Goal: Check status: Check status

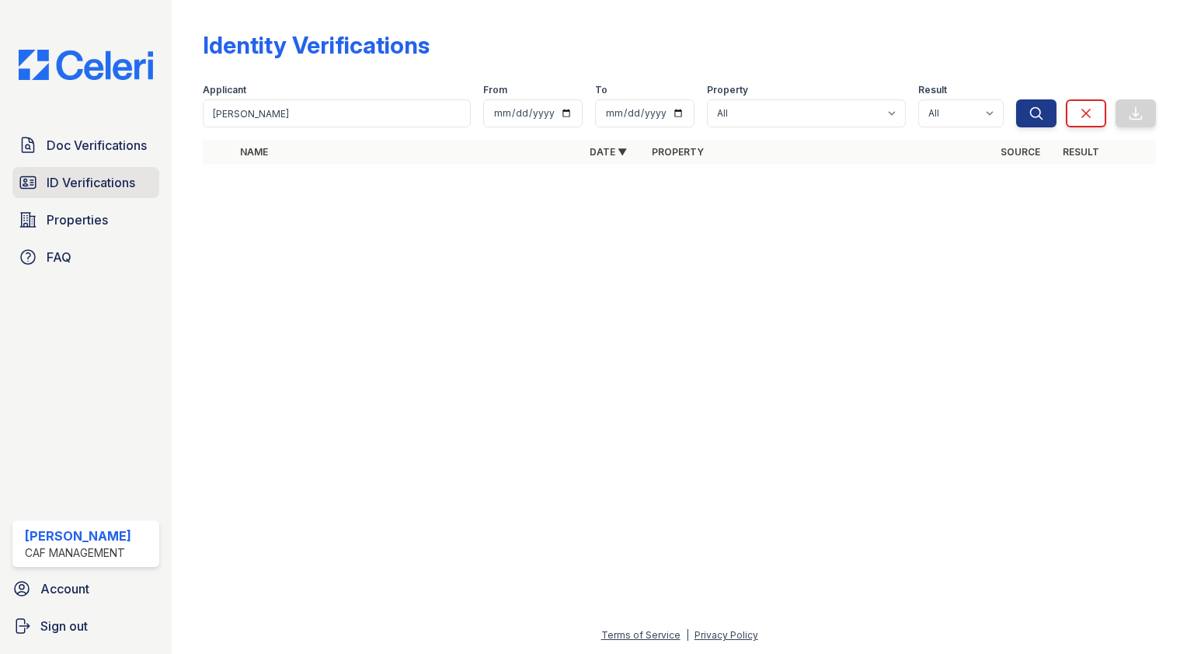
click at [119, 187] on span "ID Verifications" at bounding box center [91, 182] width 89 height 19
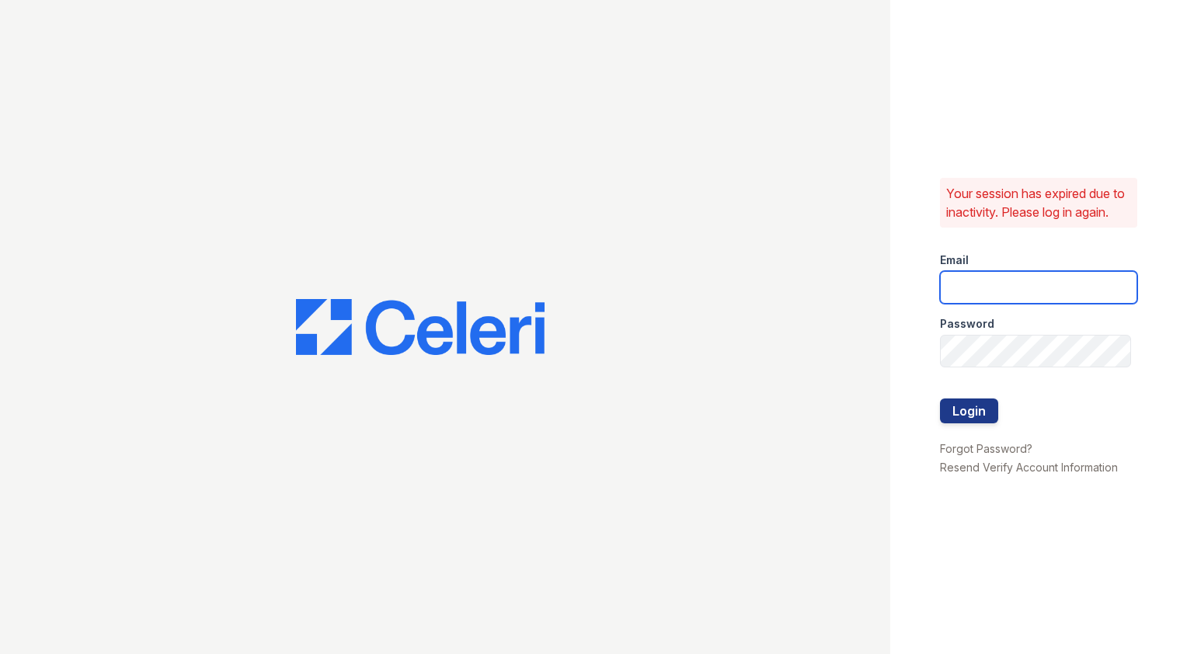
type input "capitalhills2@cafmanagement.com"
click at [953, 415] on button "Login" at bounding box center [969, 410] width 58 height 25
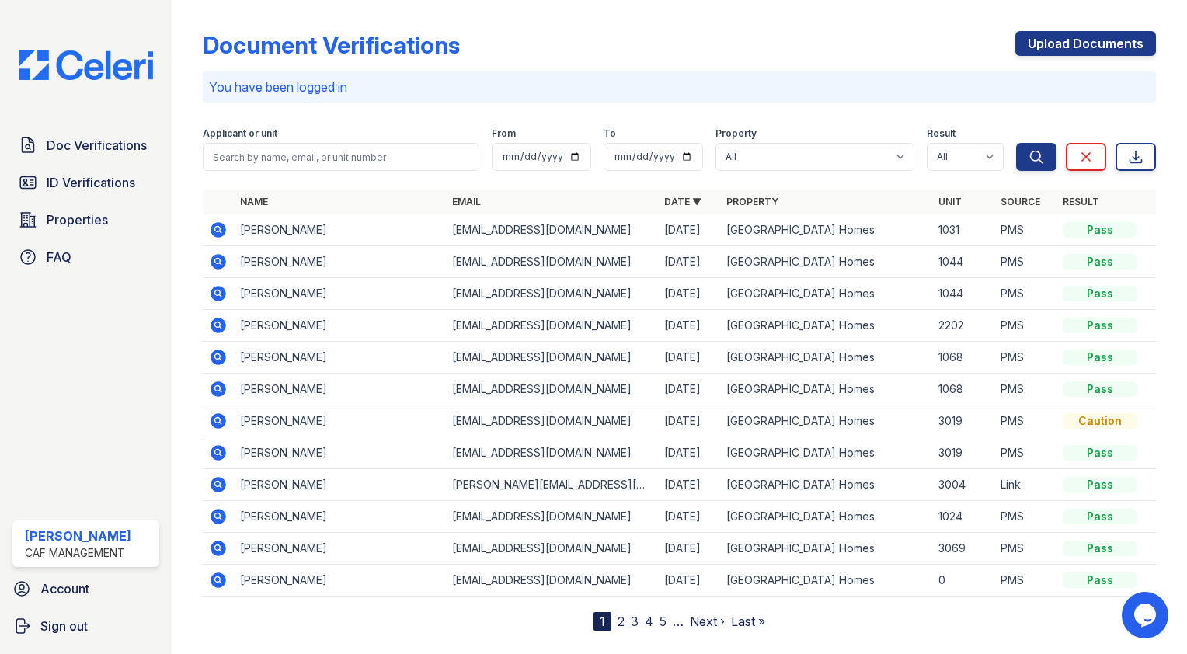
click at [211, 514] on icon at bounding box center [218, 517] width 16 height 16
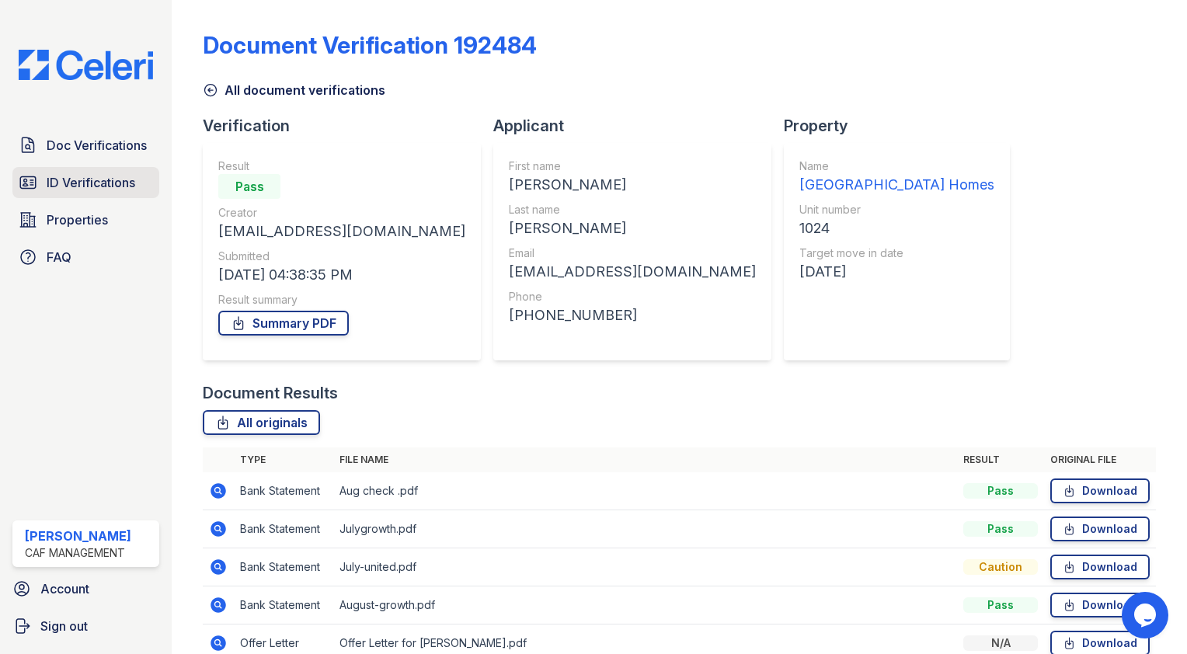
click at [102, 185] on span "ID Verifications" at bounding box center [91, 182] width 89 height 19
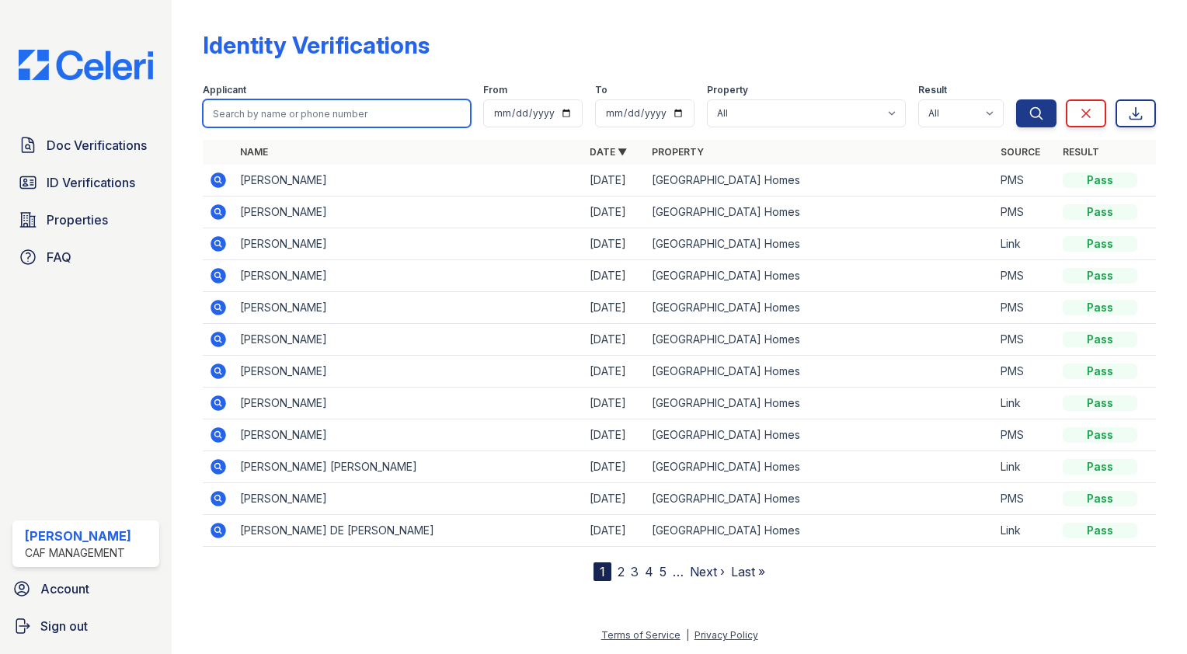
click at [279, 111] on input "search" at bounding box center [337, 113] width 268 height 28
click at [218, 429] on icon at bounding box center [218, 435] width 16 height 16
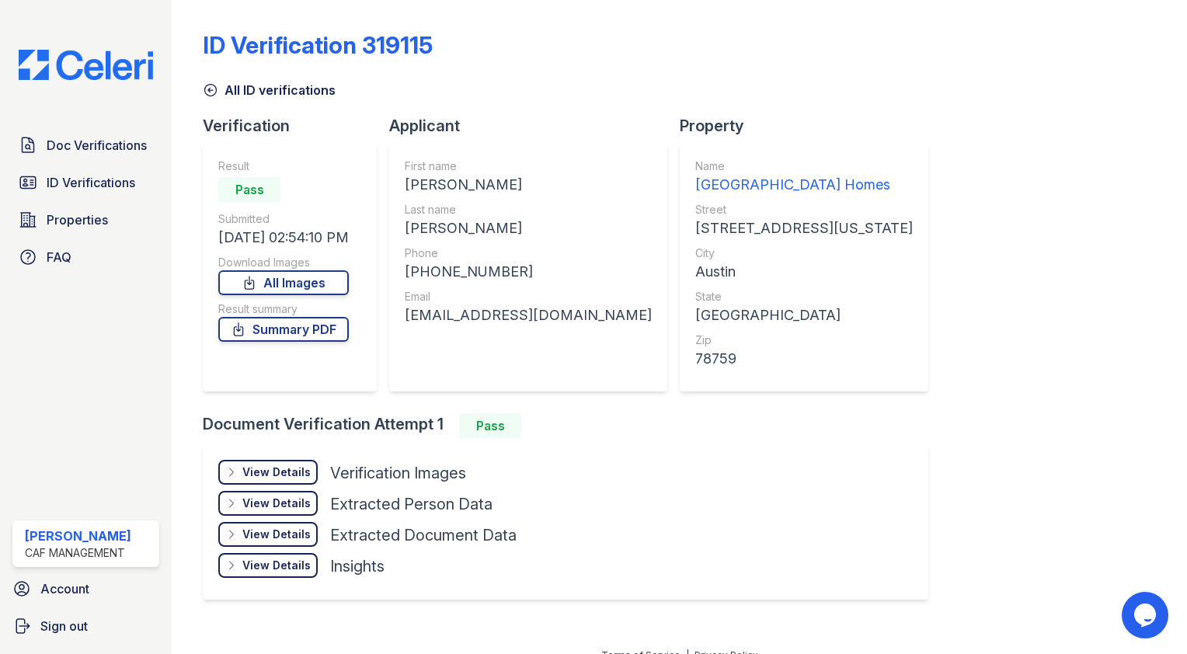
scroll to position [17, 0]
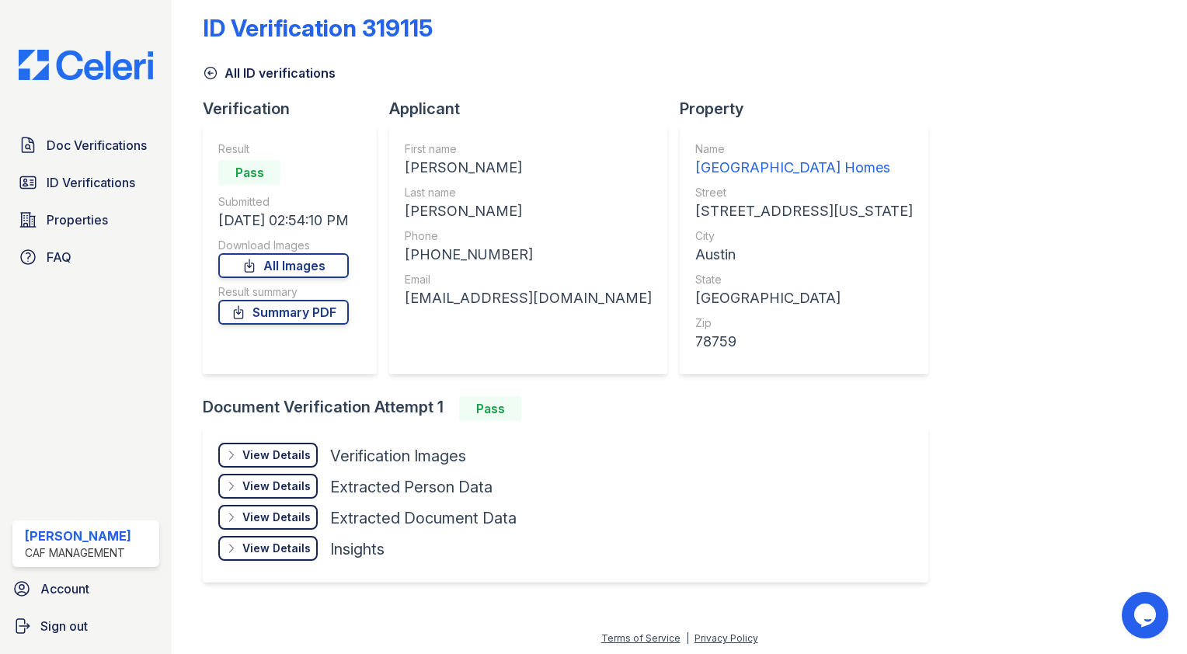
click at [281, 454] on div "View Details" at bounding box center [276, 455] width 68 height 16
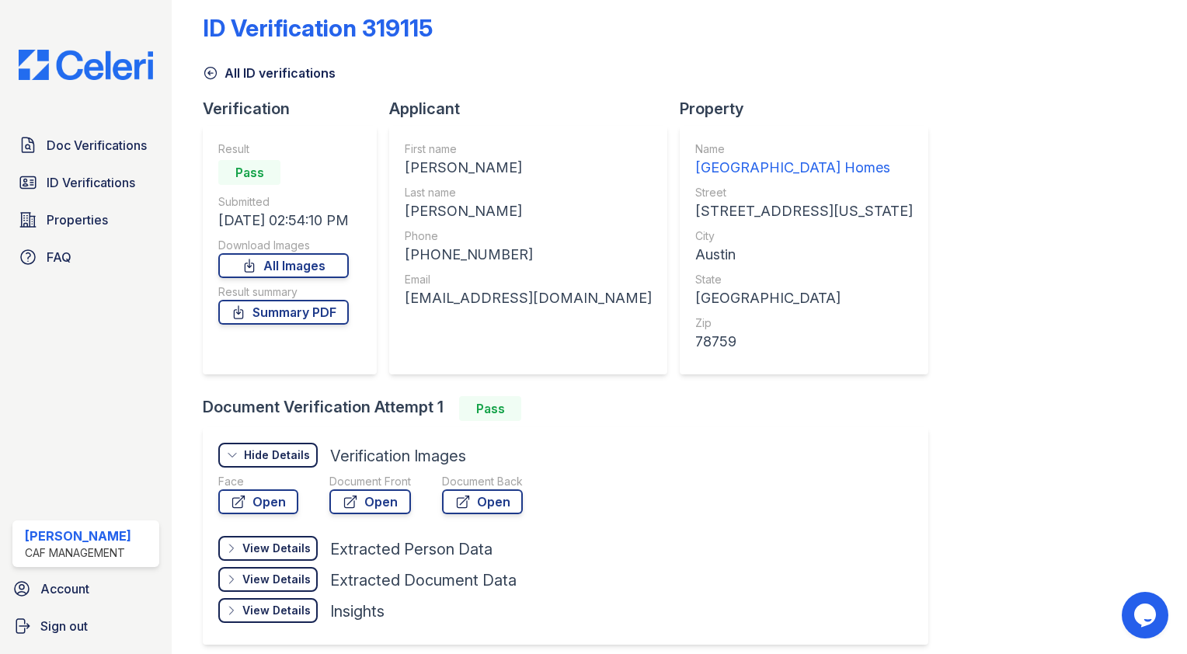
scroll to position [79, 0]
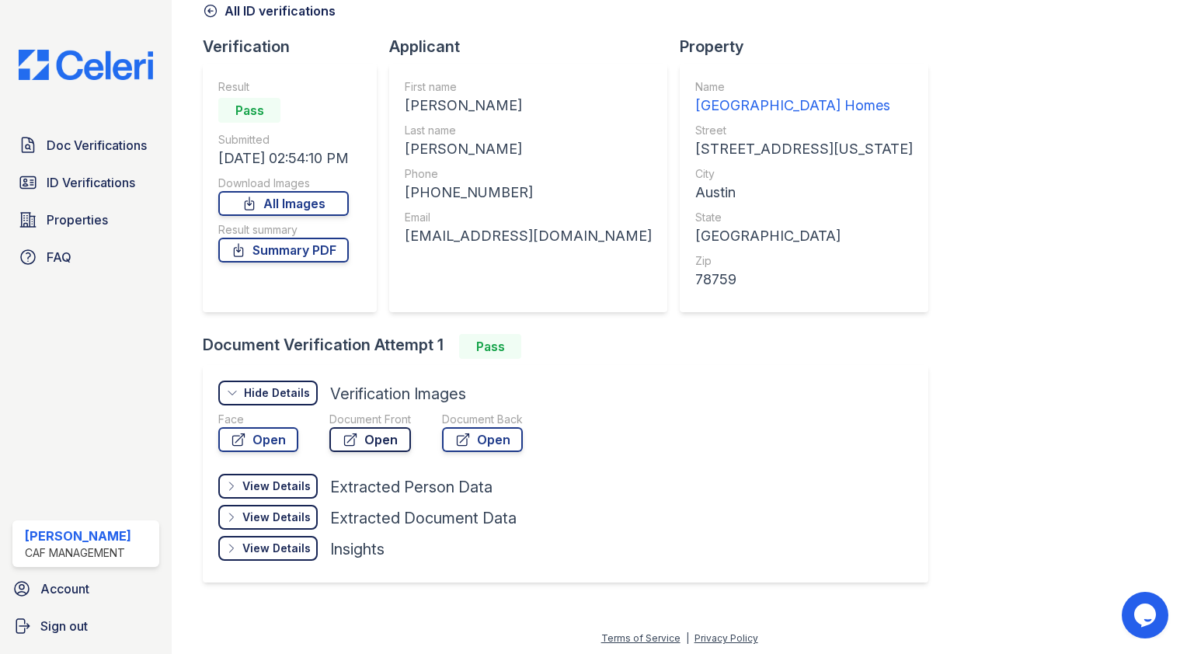
click at [361, 442] on link "Open" at bounding box center [370, 439] width 82 height 25
click at [325, 199] on link "All Images" at bounding box center [283, 203] width 130 height 25
click at [612, 363] on div "Document Verification Attempt 1 Pass View Details Details Hide Details Details …" at bounding box center [572, 469] width 738 height 270
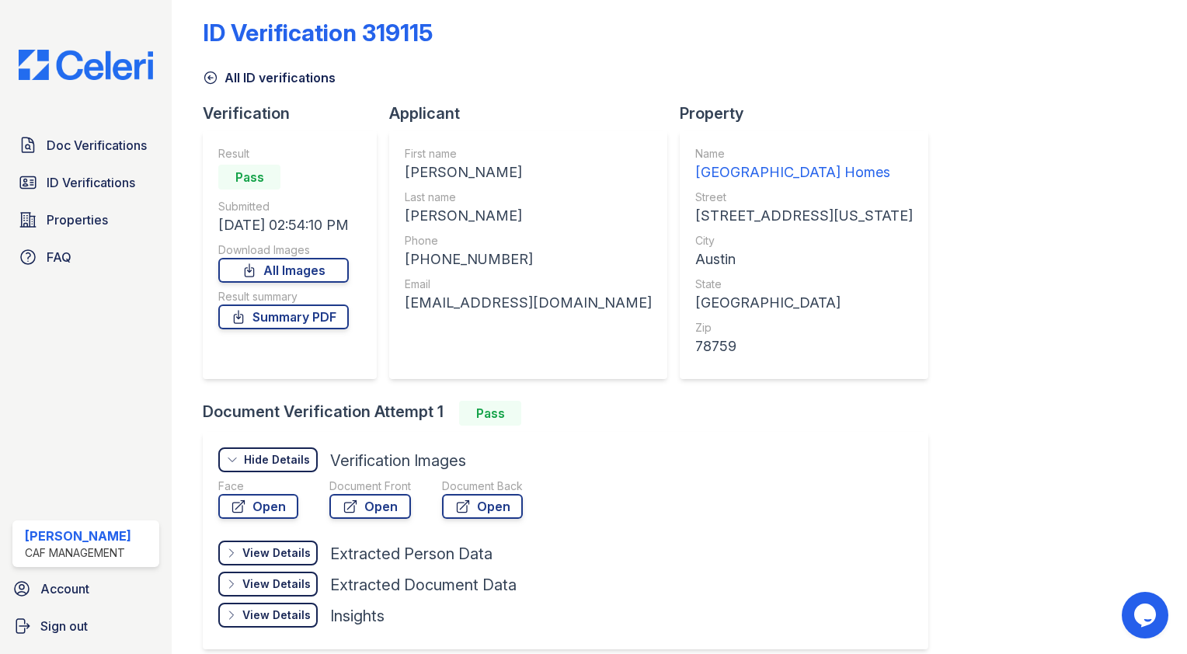
scroll to position [0, 0]
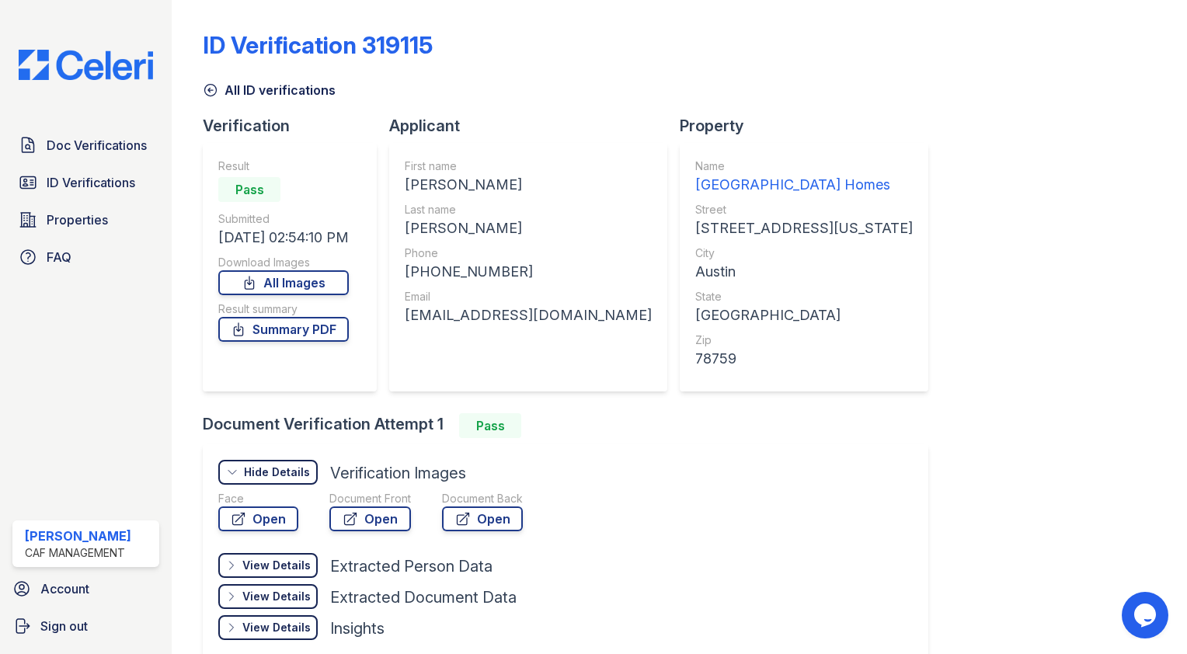
click at [219, 90] on link "All ID verifications" at bounding box center [269, 90] width 133 height 19
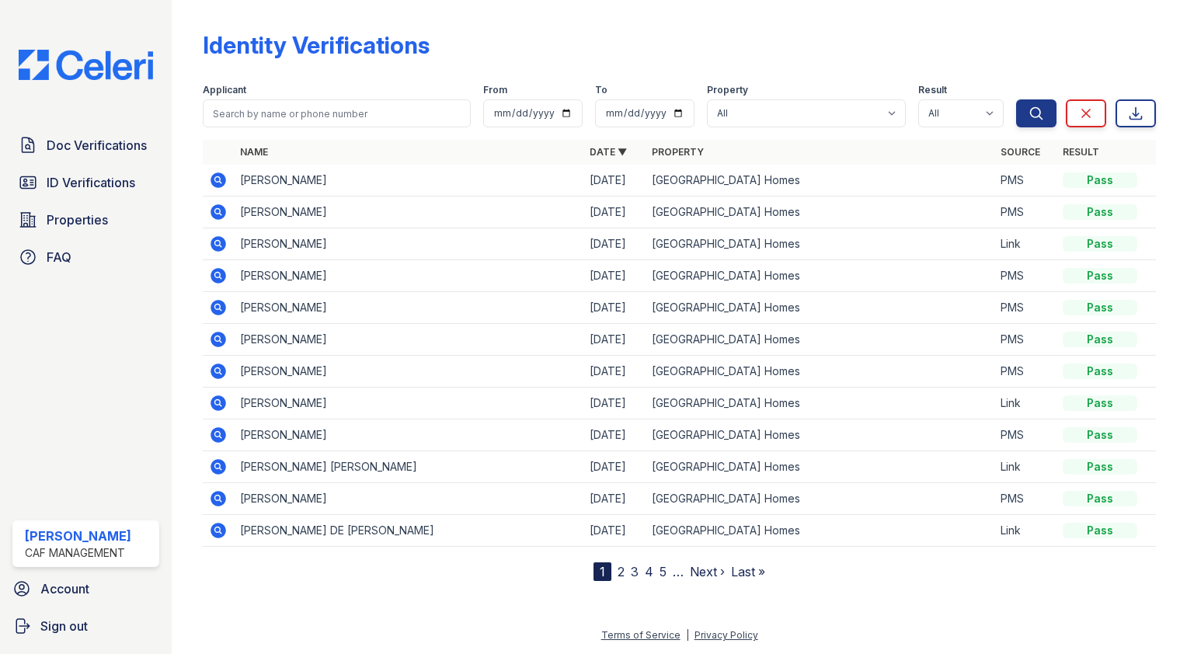
click at [217, 337] on icon at bounding box center [217, 338] width 4 height 4
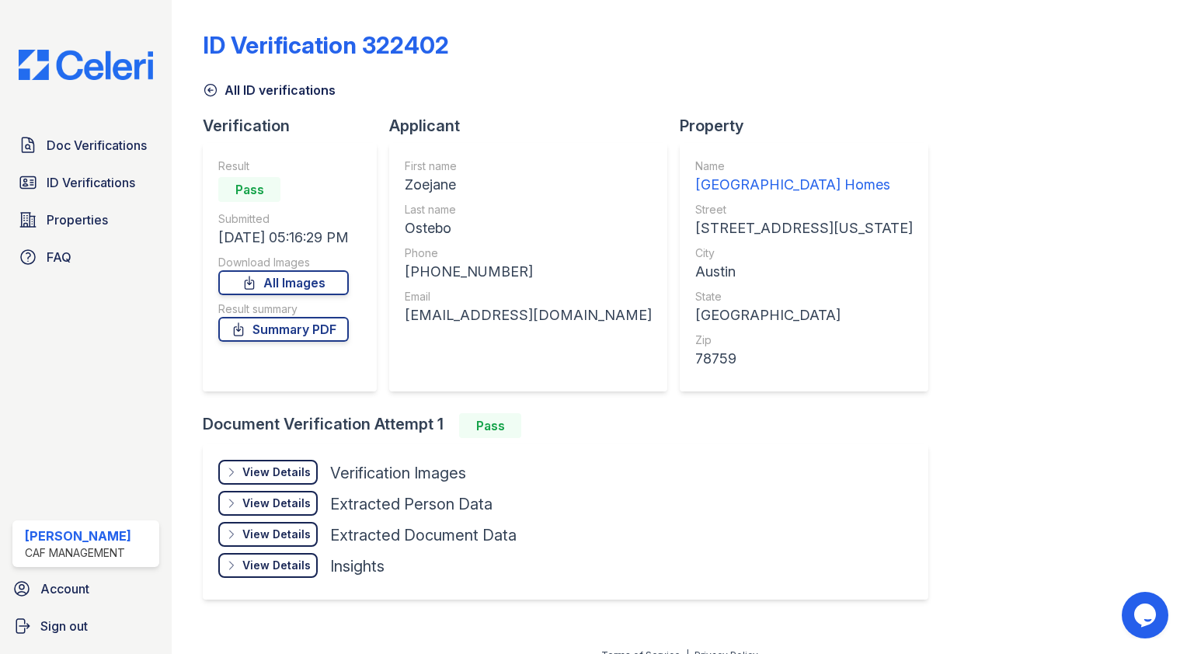
click at [213, 93] on icon at bounding box center [211, 90] width 16 height 16
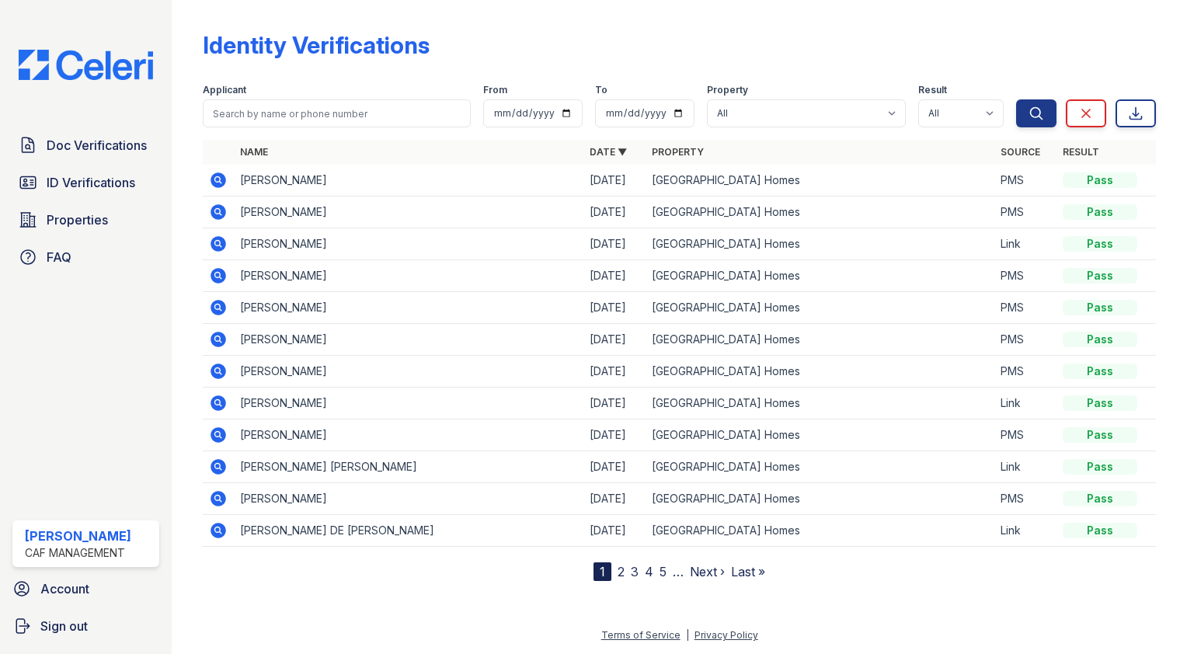
click at [219, 368] on icon at bounding box center [217, 370] width 4 height 4
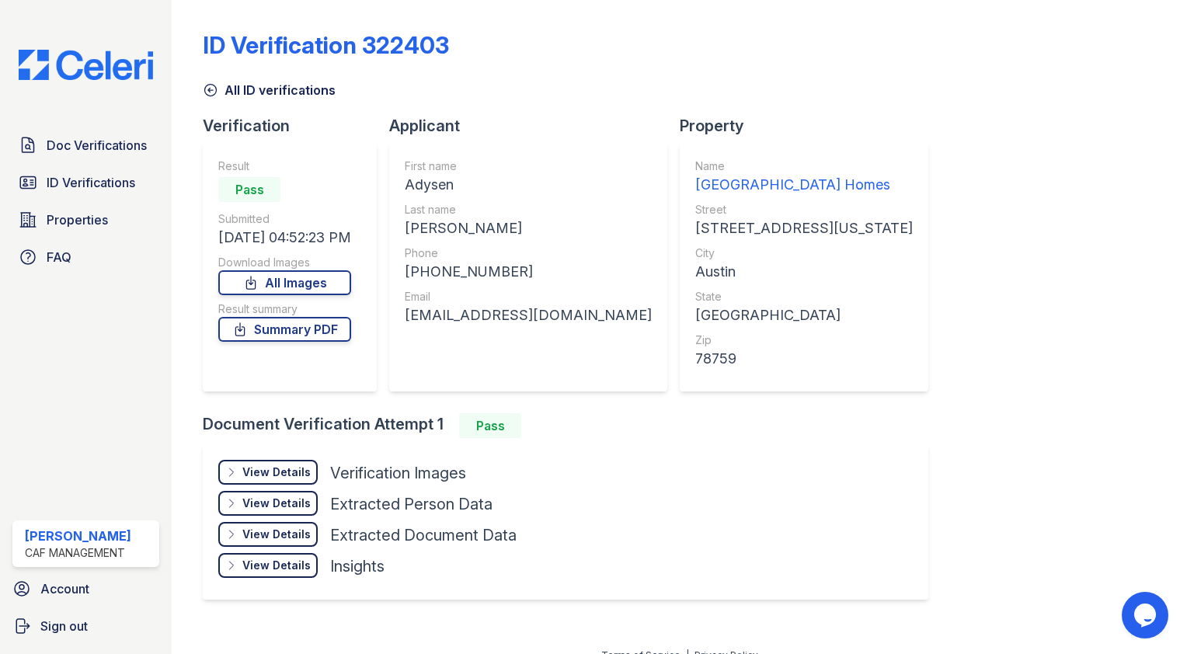
click at [208, 92] on icon at bounding box center [211, 90] width 16 height 16
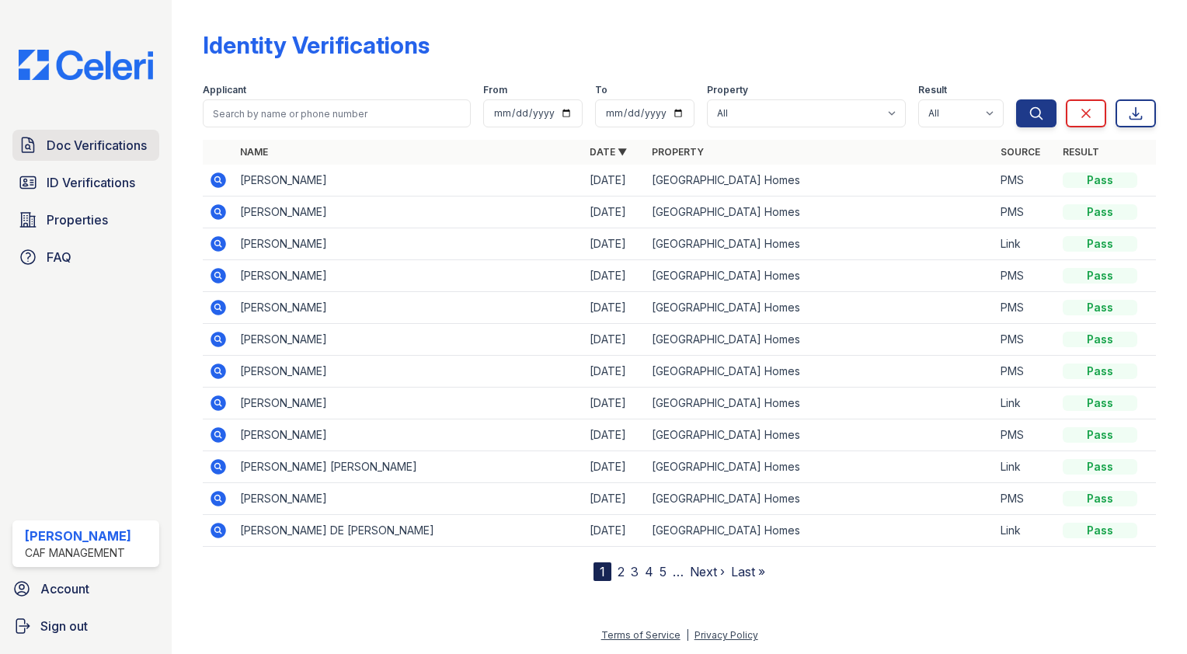
click at [123, 145] on span "Doc Verifications" at bounding box center [97, 145] width 100 height 19
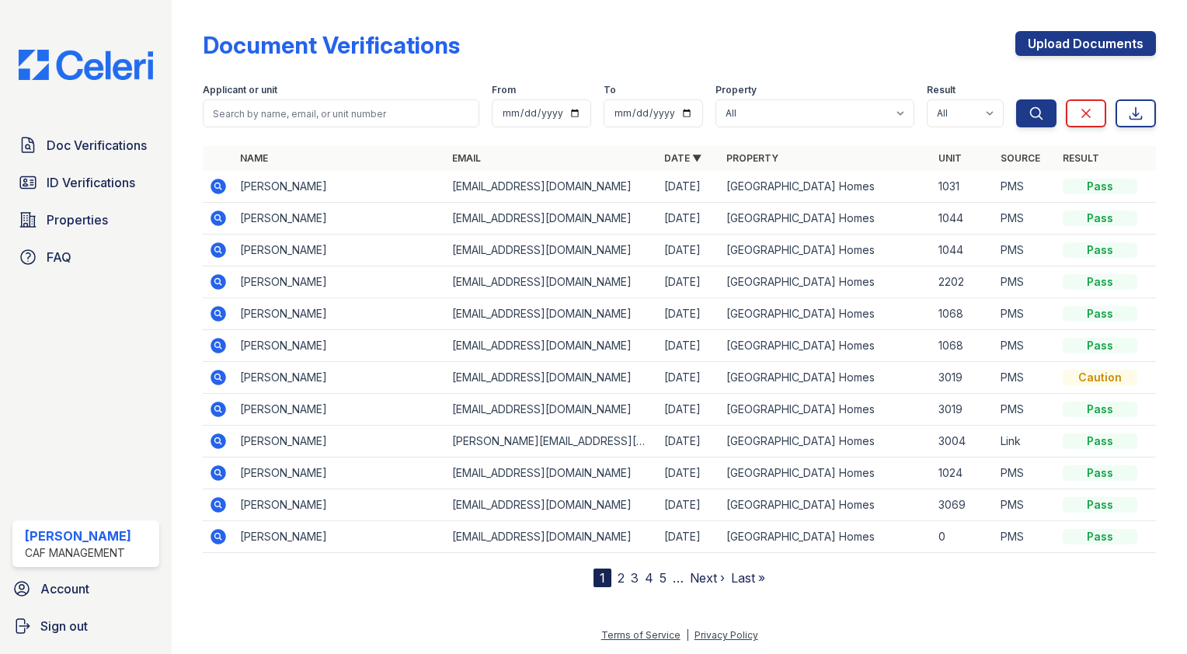
click at [217, 411] on icon at bounding box center [218, 409] width 16 height 16
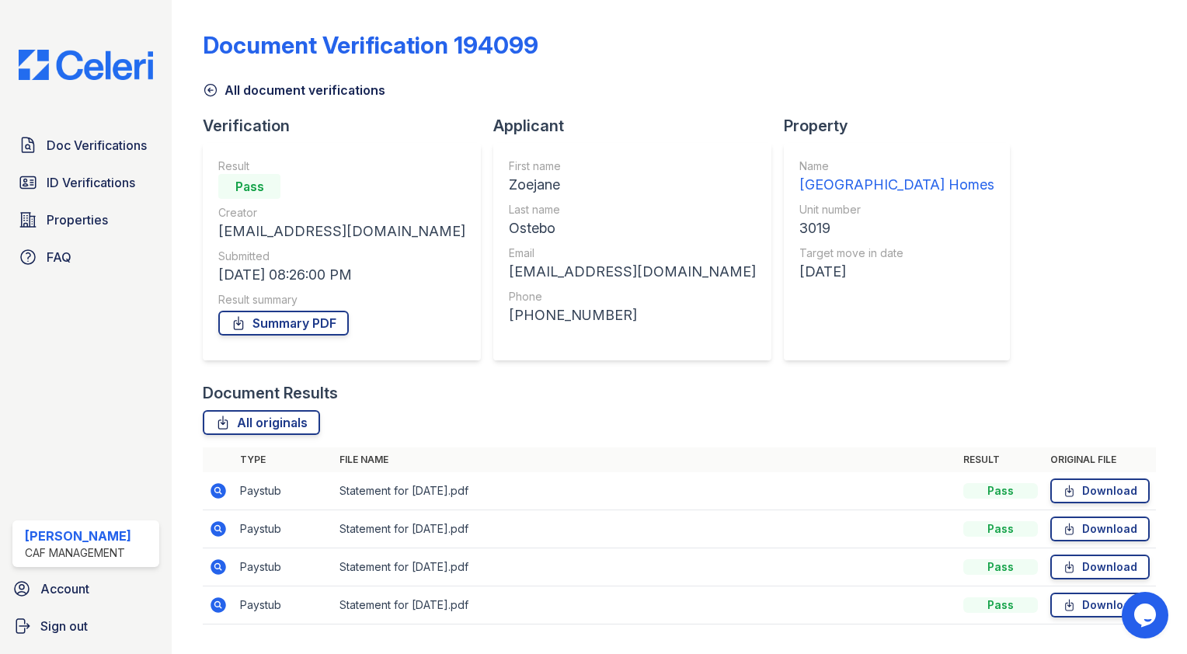
click at [210, 89] on icon at bounding box center [211, 91] width 12 height 12
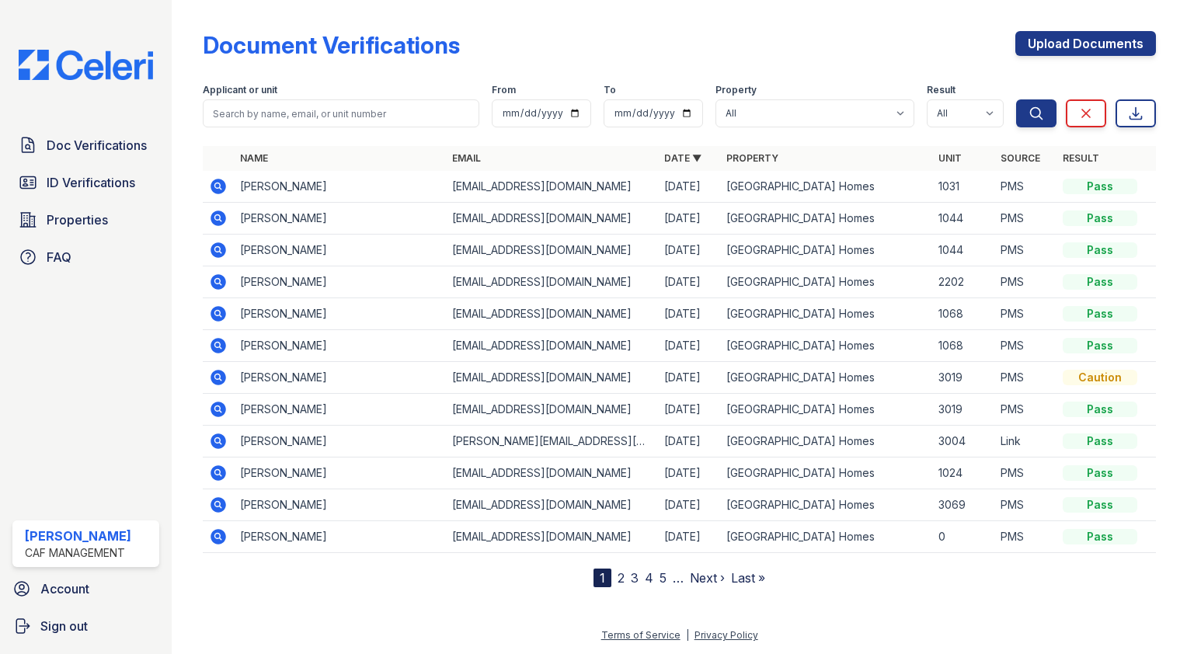
click at [210, 375] on icon at bounding box center [218, 377] width 19 height 19
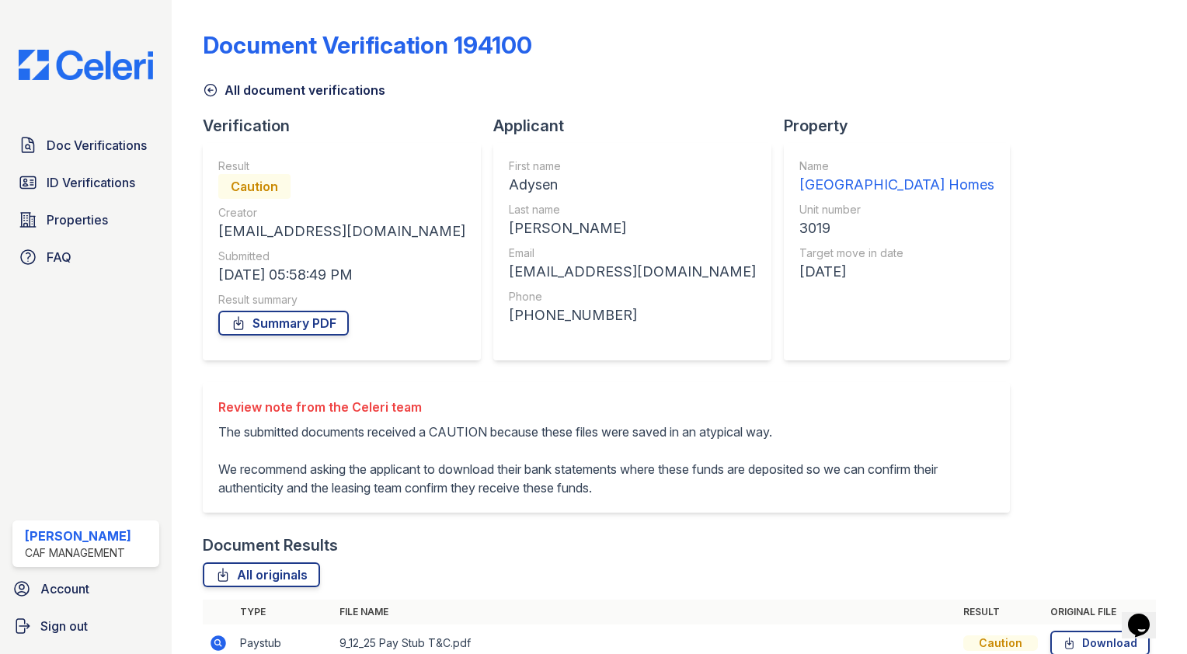
click at [213, 89] on icon at bounding box center [211, 91] width 12 height 12
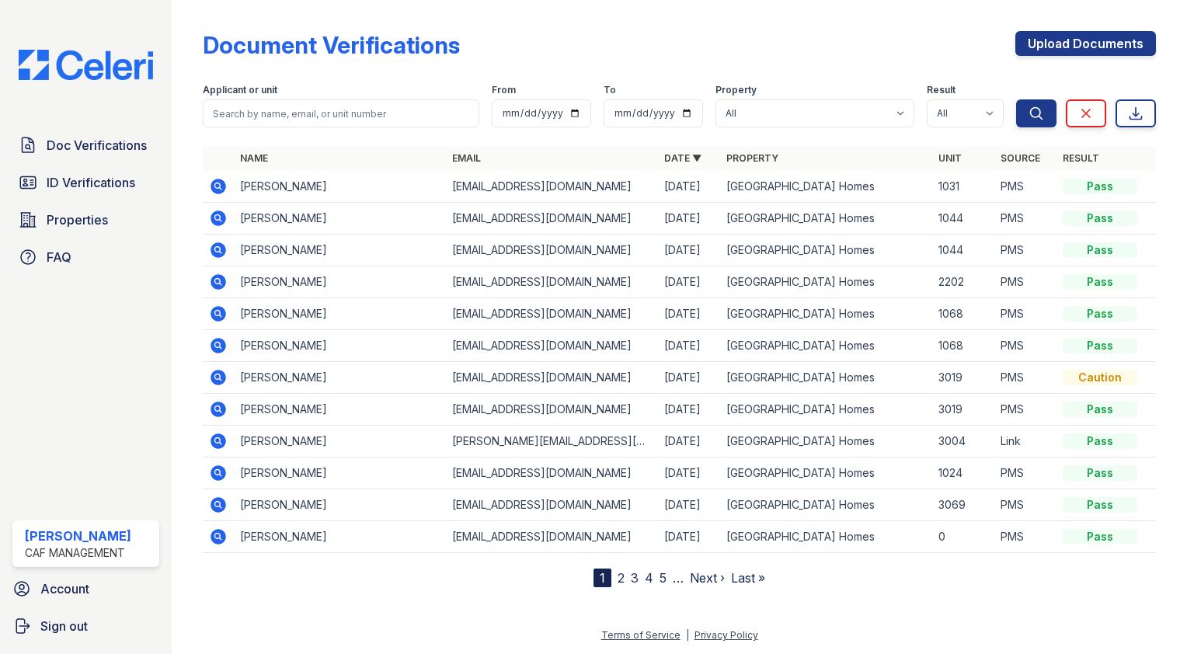
click at [217, 411] on icon at bounding box center [218, 409] width 16 height 16
